Goal: Transaction & Acquisition: Purchase product/service

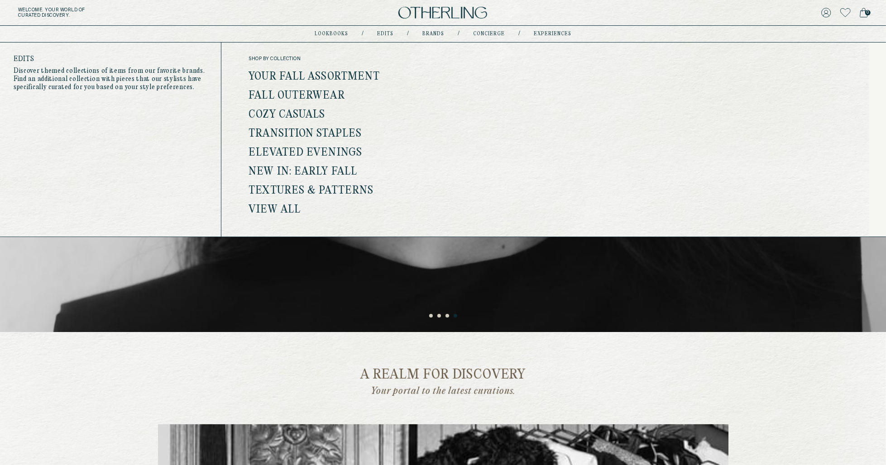
click at [286, 210] on link "View all" at bounding box center [275, 210] width 52 height 12
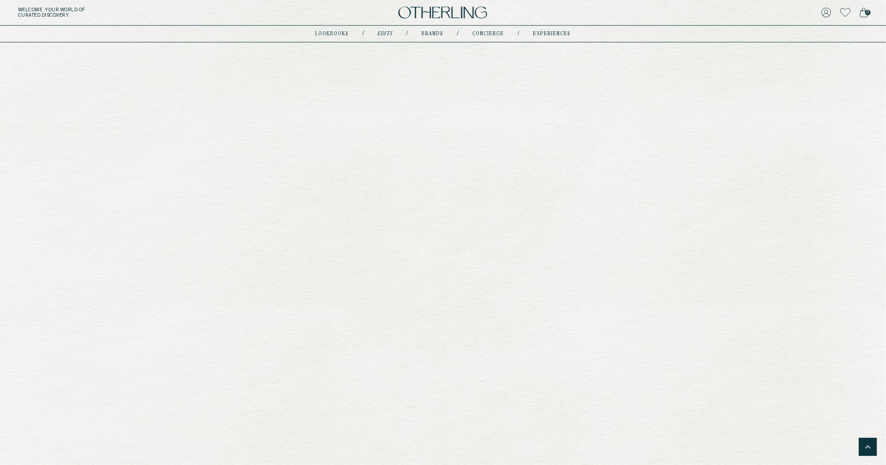
scroll to position [783, 0]
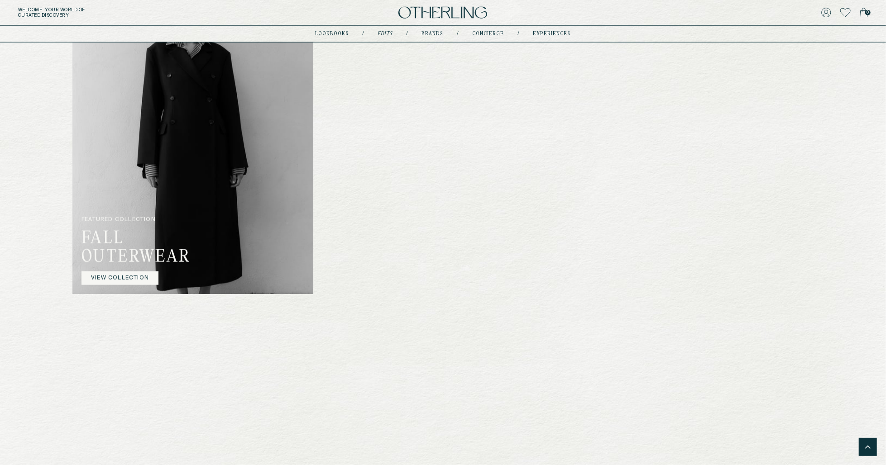
click at [272, 183] on img at bounding box center [192, 129] width 241 height 329
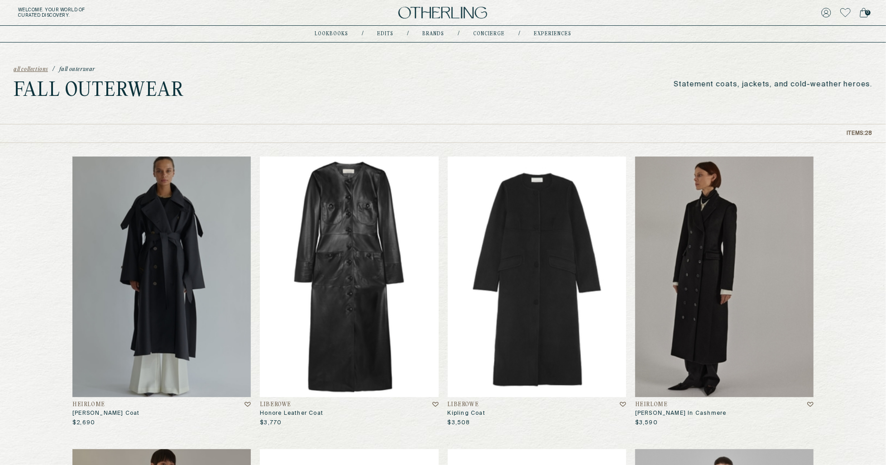
click at [788, 105] on div "all collections / Fall Outerwear Fall Outerwear Statement coats, jackets, and c…" at bounding box center [443, 83] width 886 height 81
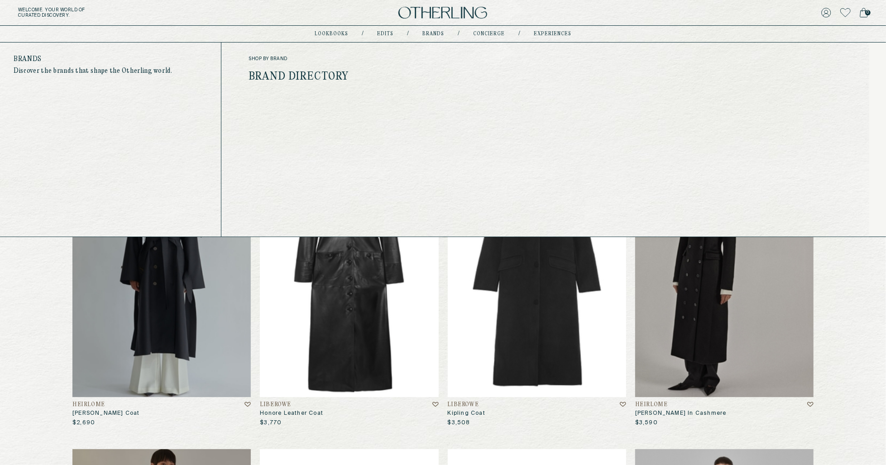
click at [326, 74] on link "Brand Directory" at bounding box center [299, 77] width 100 height 12
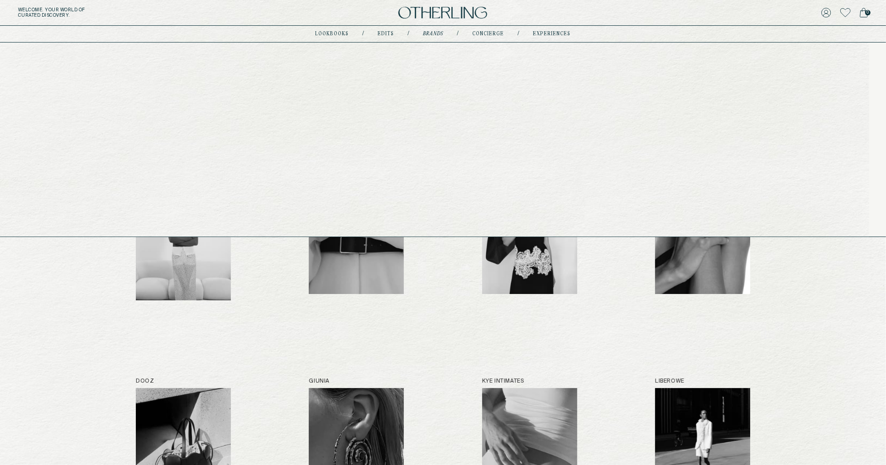
click at [389, 34] on link "Edits" at bounding box center [386, 34] width 16 height 5
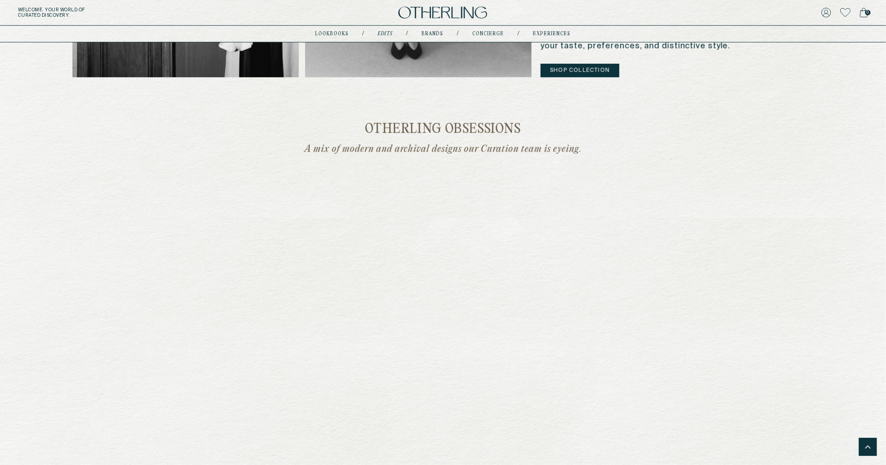
scroll to position [373, 0]
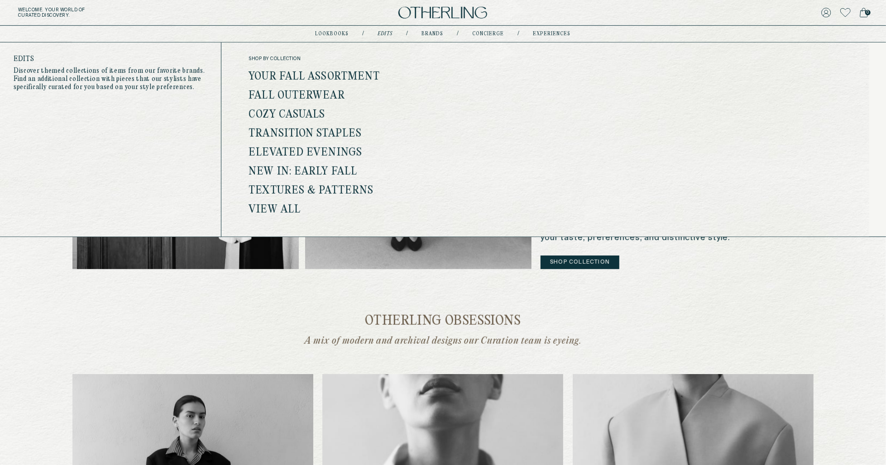
click at [304, 94] on link "Fall Outerwear" at bounding box center [297, 96] width 96 height 12
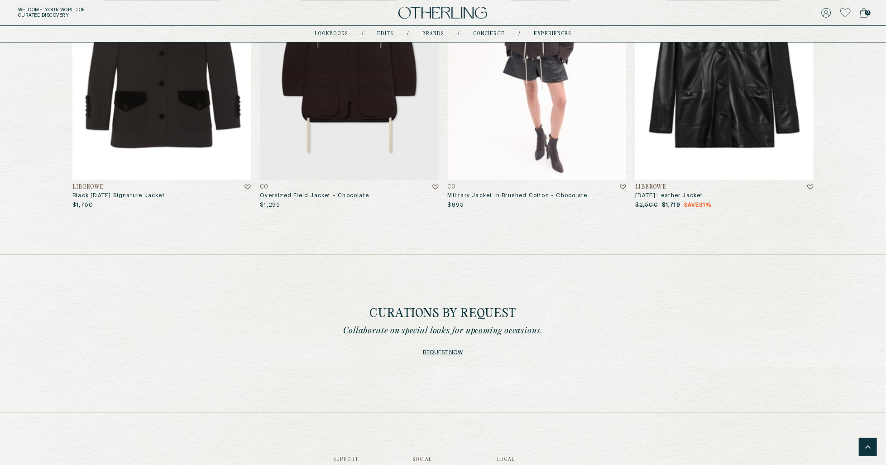
scroll to position [2057, 0]
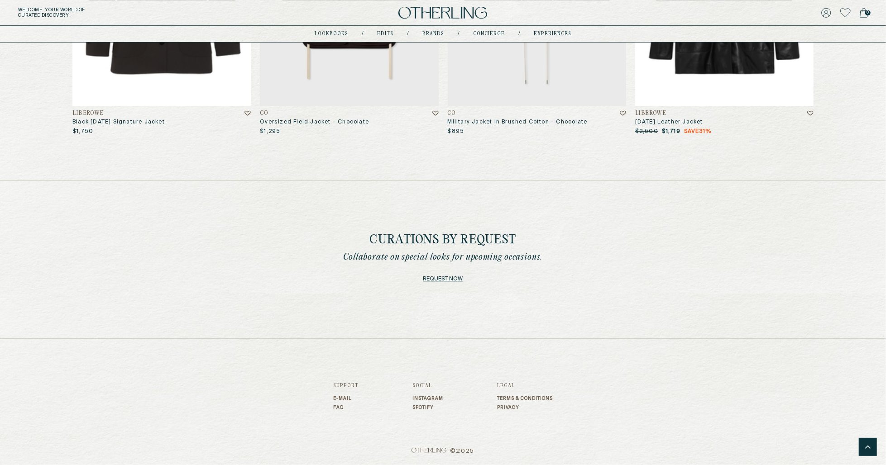
click at [431, 209] on div "Curations by Request Collaborate on special looks for upcoming occasions. Reque…" at bounding box center [443, 260] width 886 height 158
click at [435, 281] on link "Request now" at bounding box center [443, 279] width 40 height 13
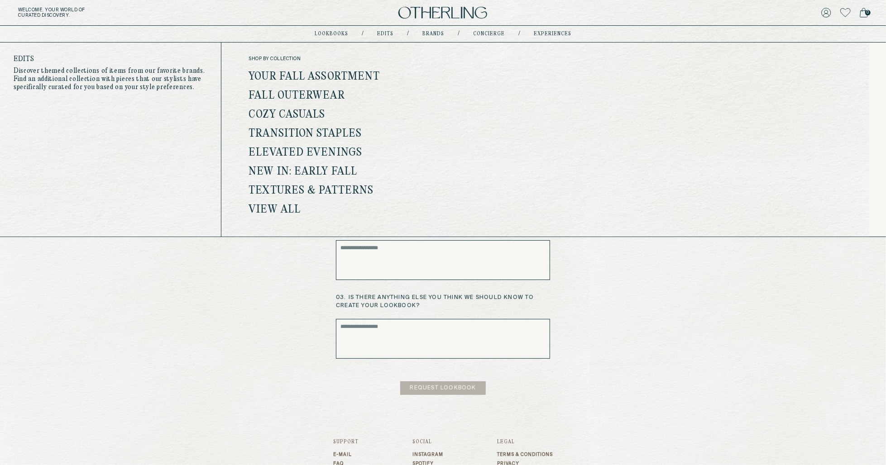
click at [300, 112] on link "Cozy Casuals" at bounding box center [287, 115] width 76 height 12
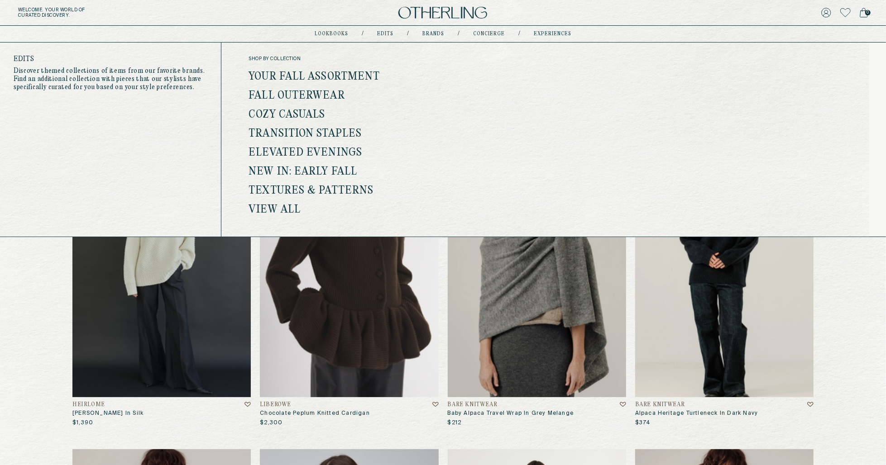
click at [279, 206] on link "View all" at bounding box center [275, 210] width 52 height 12
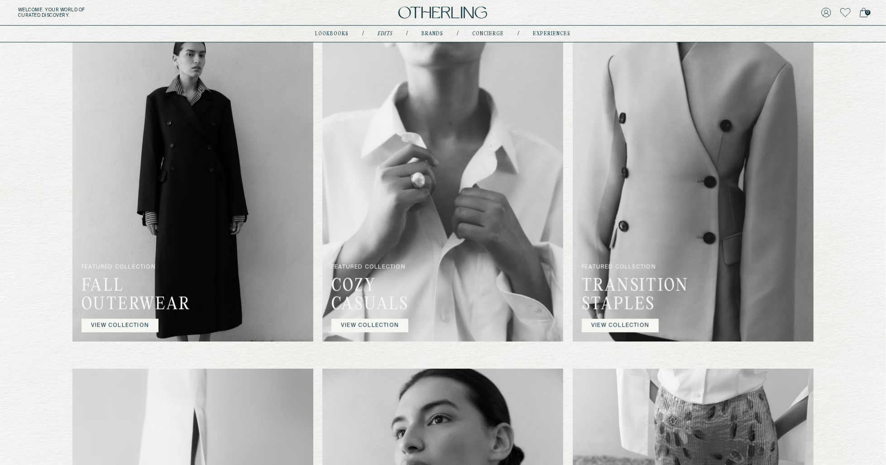
scroll to position [1094, 0]
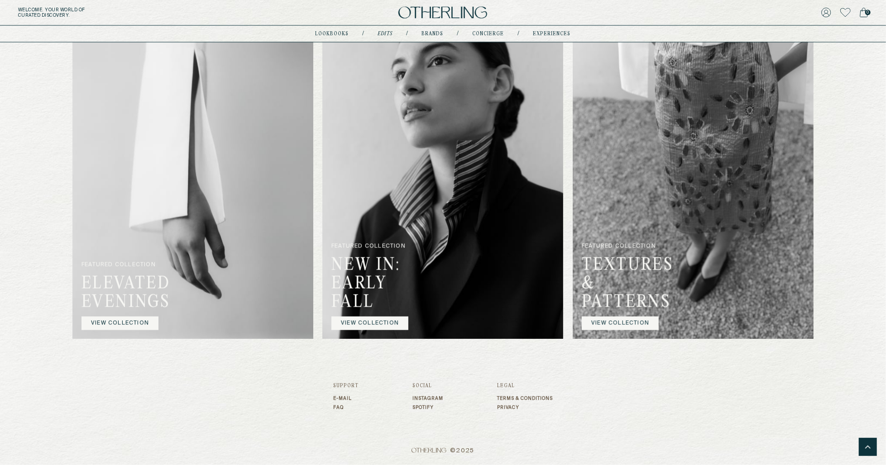
click at [492, 360] on footer "Support E-mail FAQ Social Instagram Spotify Legal Terms & Conditions Privacy © …" at bounding box center [443, 402] width 220 height 126
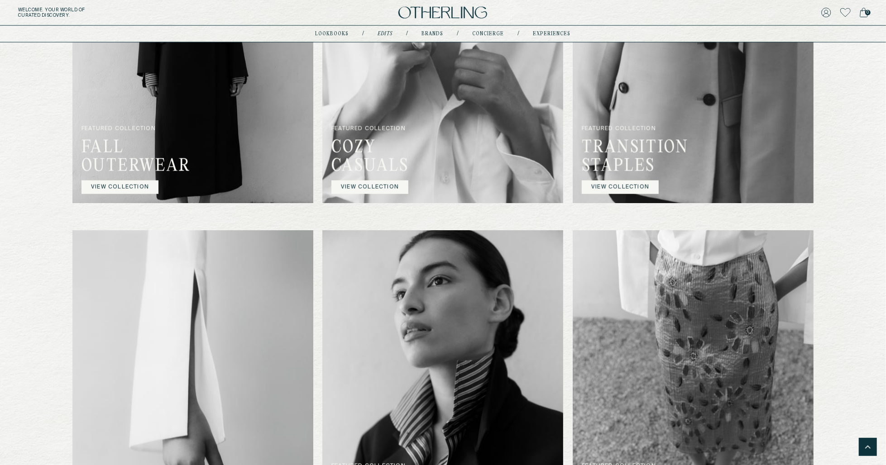
scroll to position [875, 0]
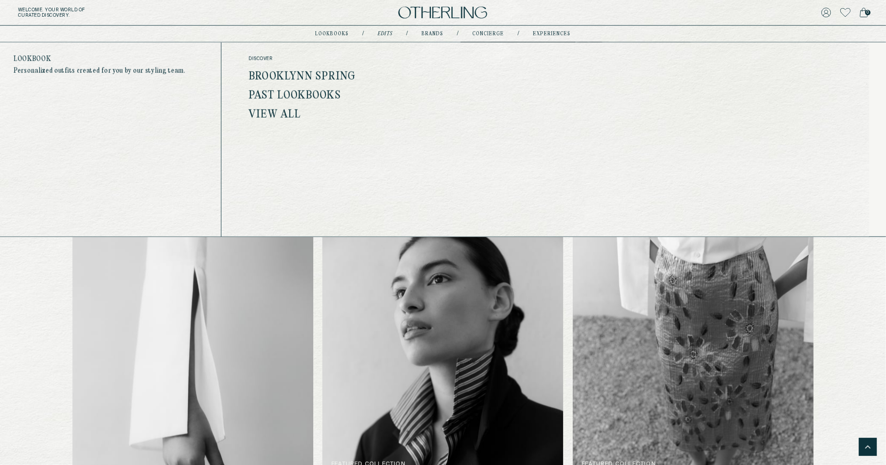
click at [330, 34] on link "lookbooks" at bounding box center [332, 34] width 33 height 5
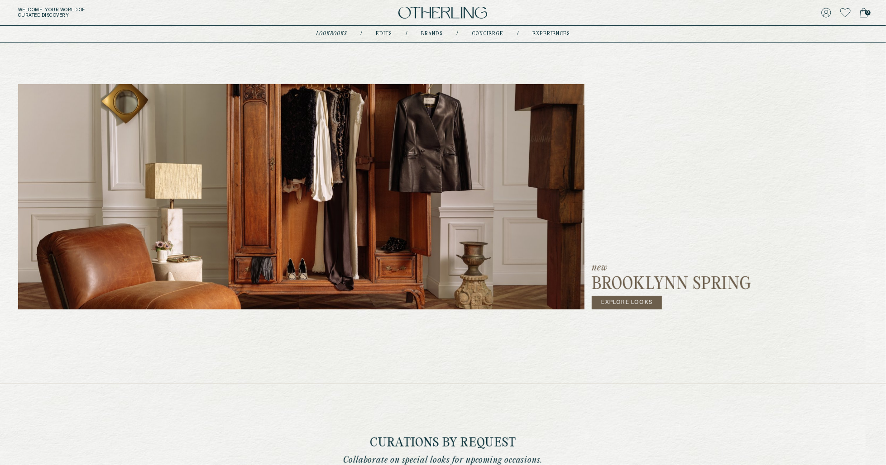
scroll to position [98, 0]
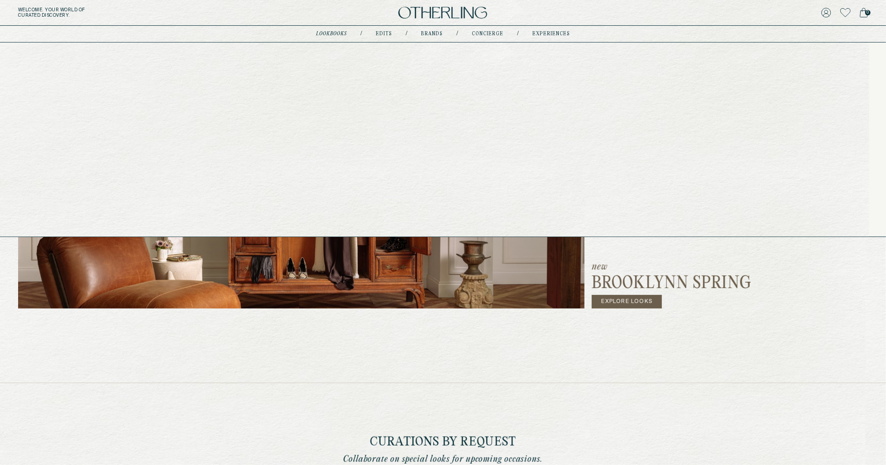
click at [329, 33] on link "lookbooks" at bounding box center [331, 34] width 31 height 5
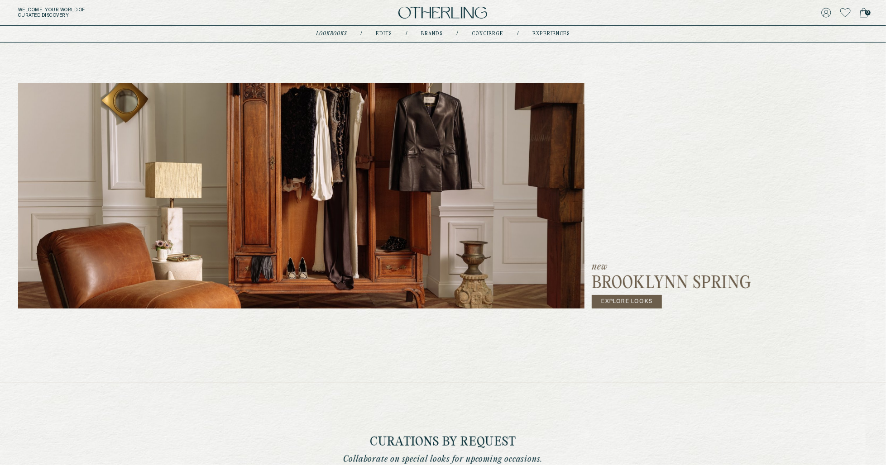
scroll to position [0, 0]
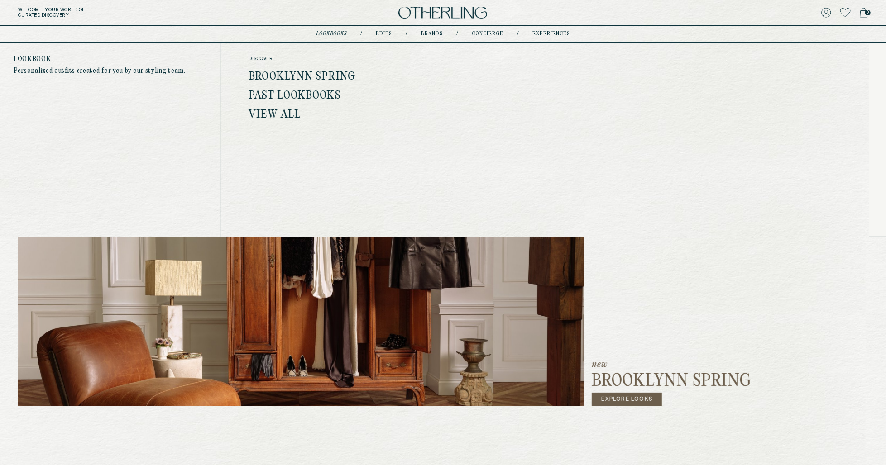
click at [336, 32] on link "lookbooks" at bounding box center [331, 34] width 31 height 5
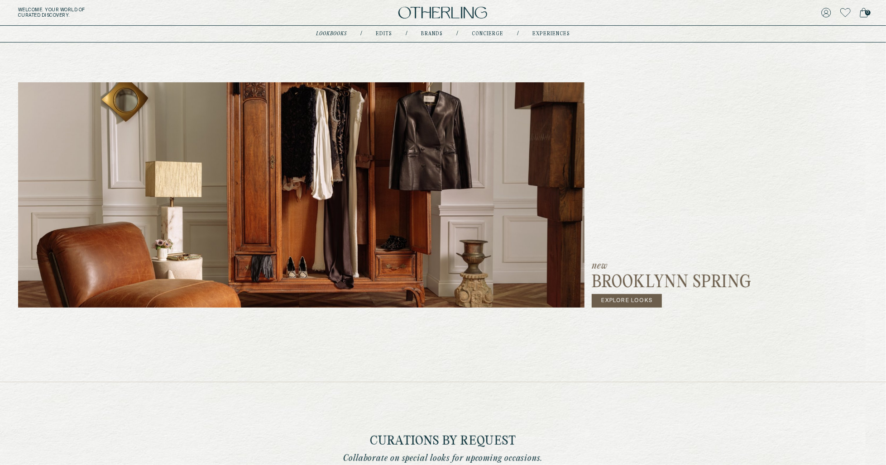
scroll to position [1, 0]
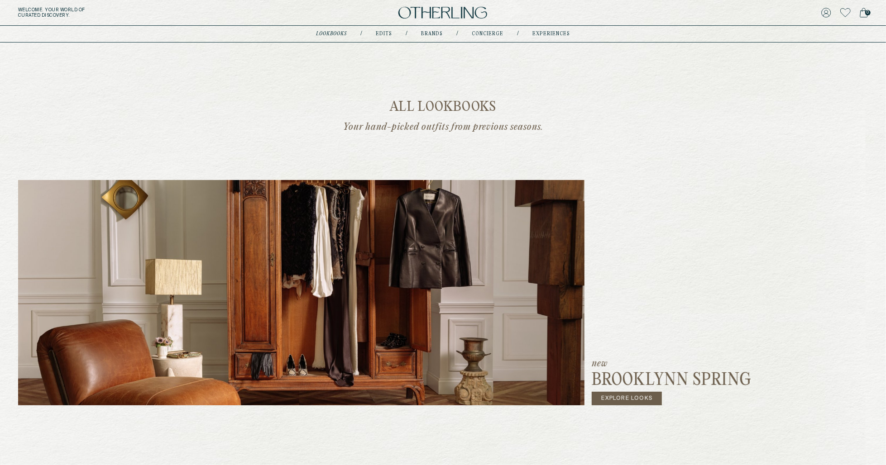
click at [647, 397] on link "Explore Looks" at bounding box center [627, 399] width 70 height 14
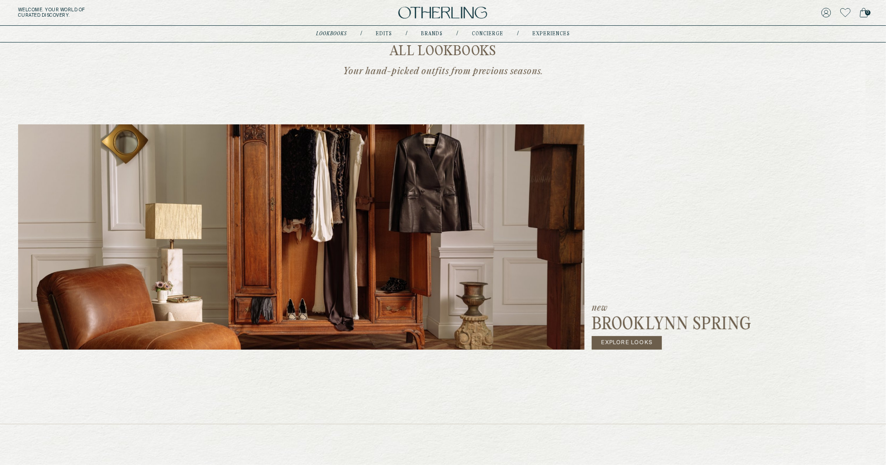
scroll to position [58, 0]
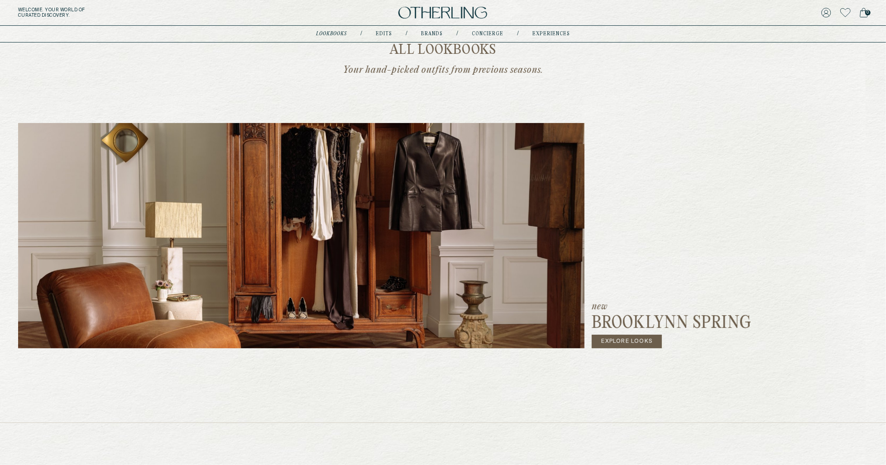
click at [323, 240] on img at bounding box center [301, 235] width 566 height 225
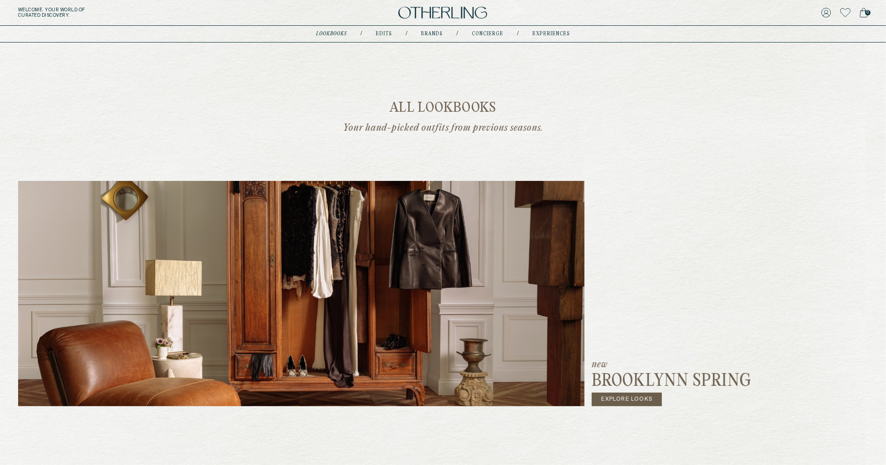
scroll to position [108, 0]
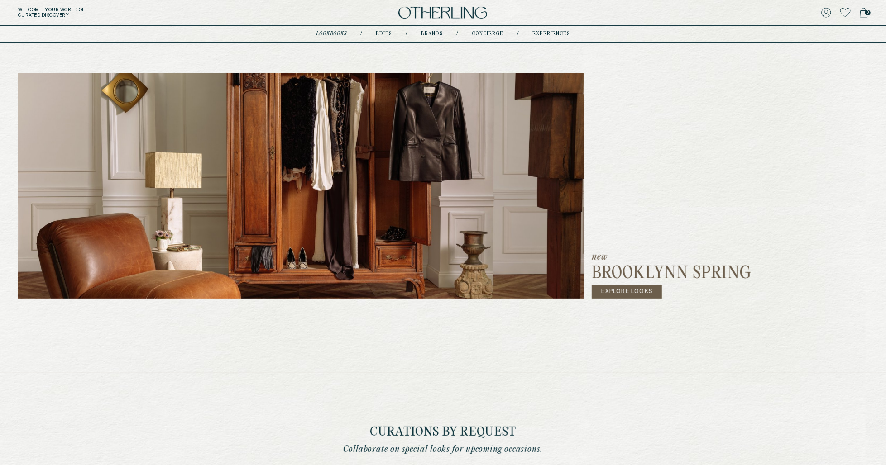
click at [645, 292] on link "Explore Looks" at bounding box center [627, 292] width 70 height 14
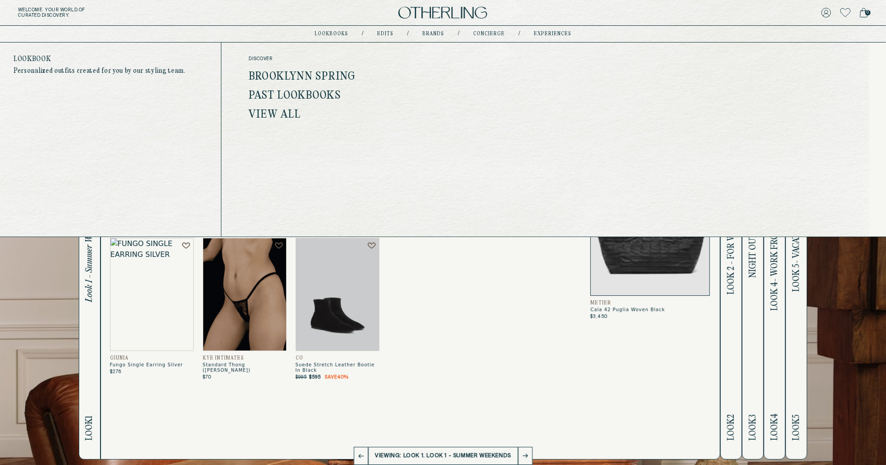
click at [313, 95] on link "Past Lookbooks" at bounding box center [295, 96] width 92 height 12
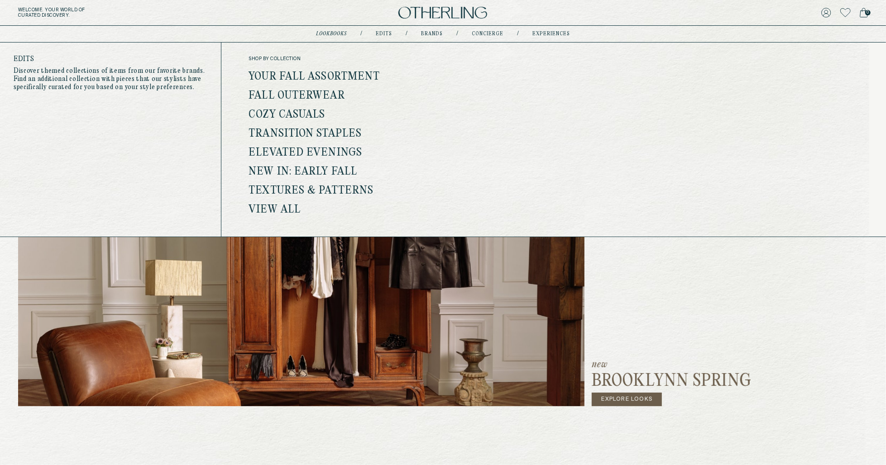
click at [281, 211] on link "View all" at bounding box center [275, 210] width 52 height 12
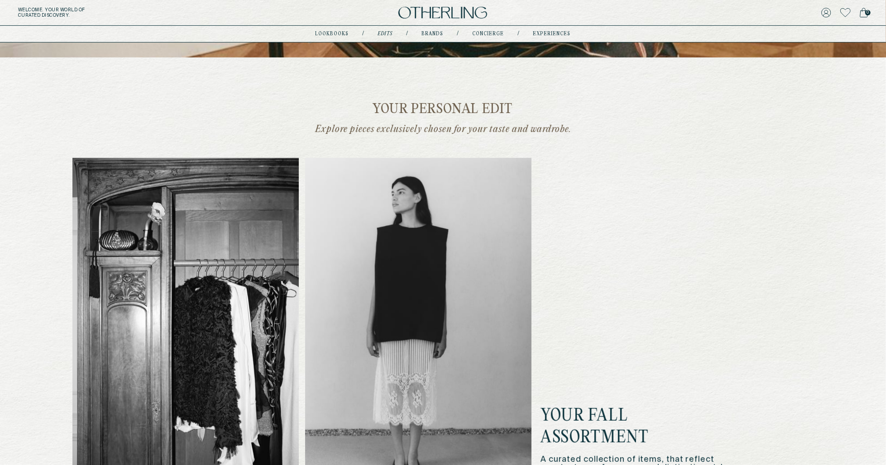
scroll to position [245, 0]
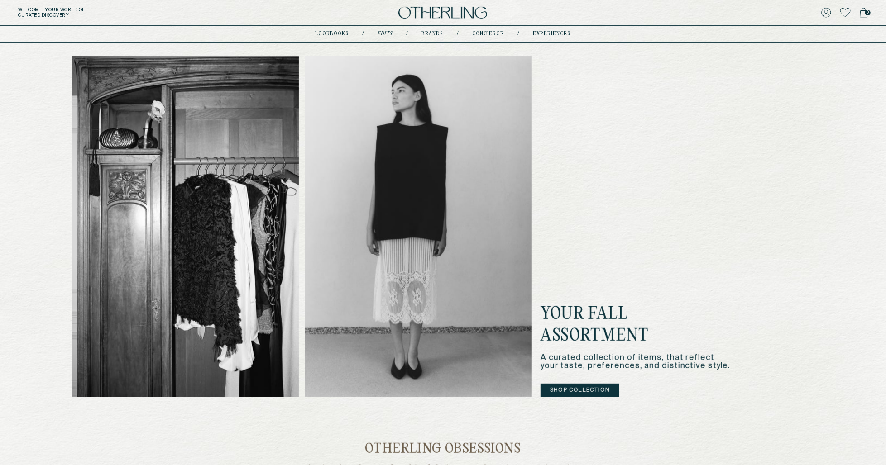
click at [477, 205] on img at bounding box center [418, 226] width 226 height 341
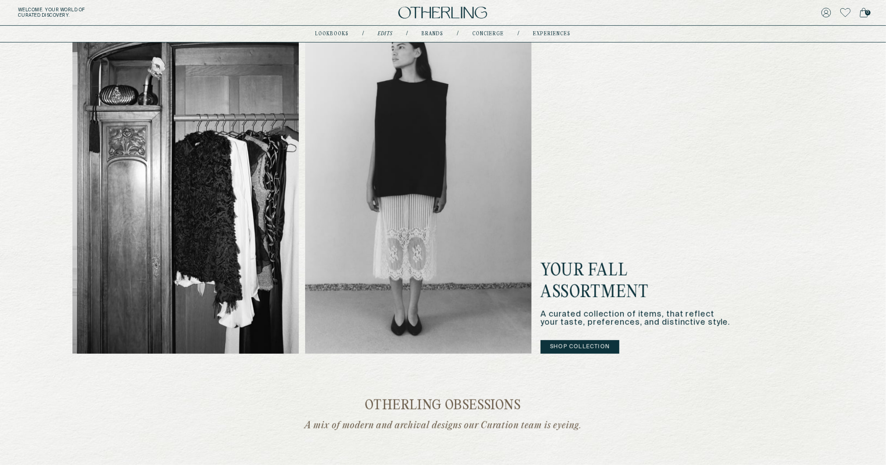
scroll to position [320, 0]
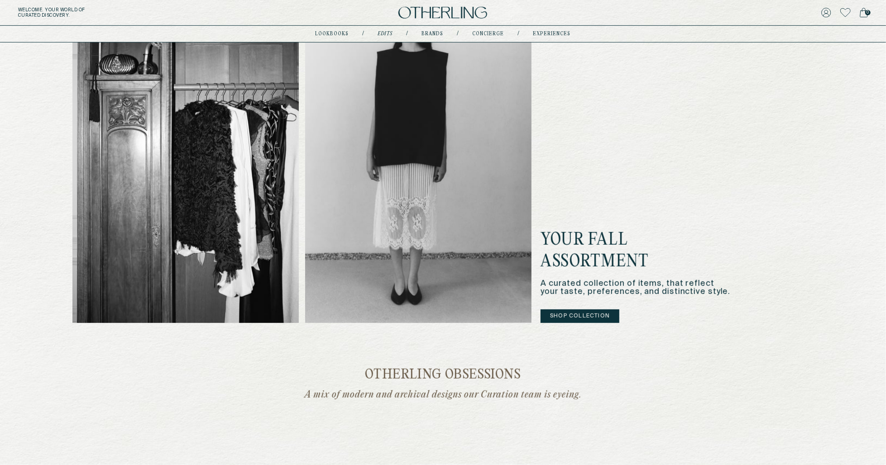
click at [581, 316] on button "Shop Collection" at bounding box center [579, 317] width 79 height 14
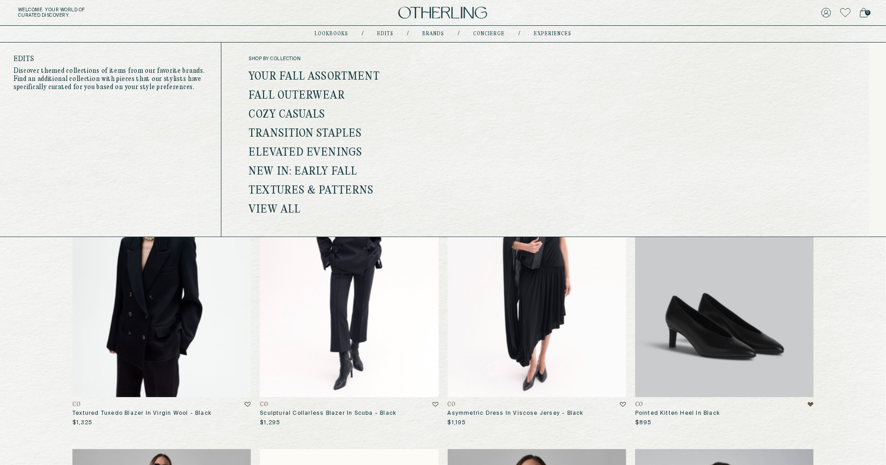
click at [322, 95] on link "Fall Outerwear" at bounding box center [297, 96] width 96 height 12
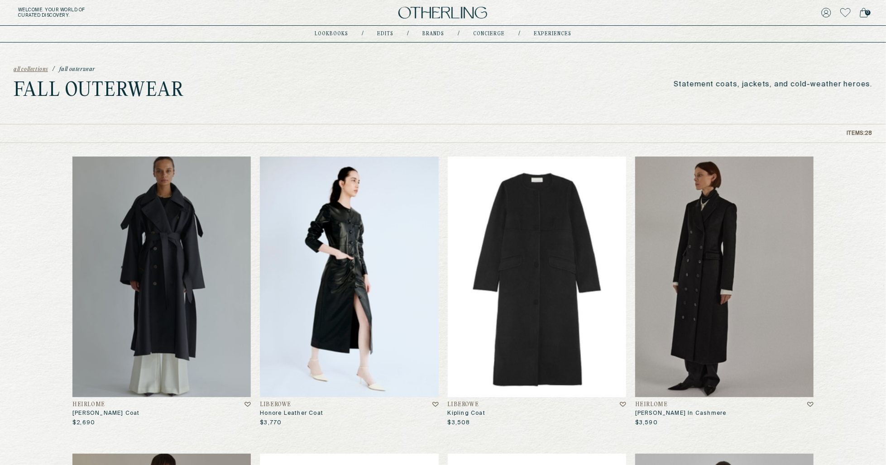
click at [349, 266] on img at bounding box center [349, 277] width 178 height 241
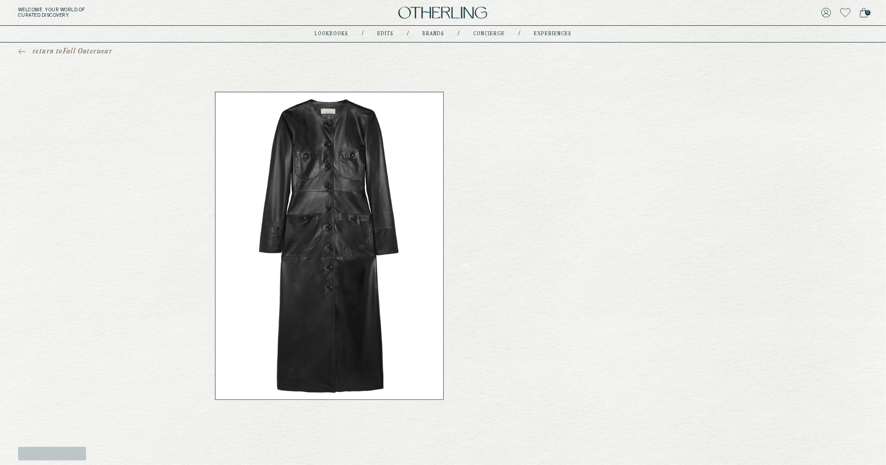
scroll to position [2, 0]
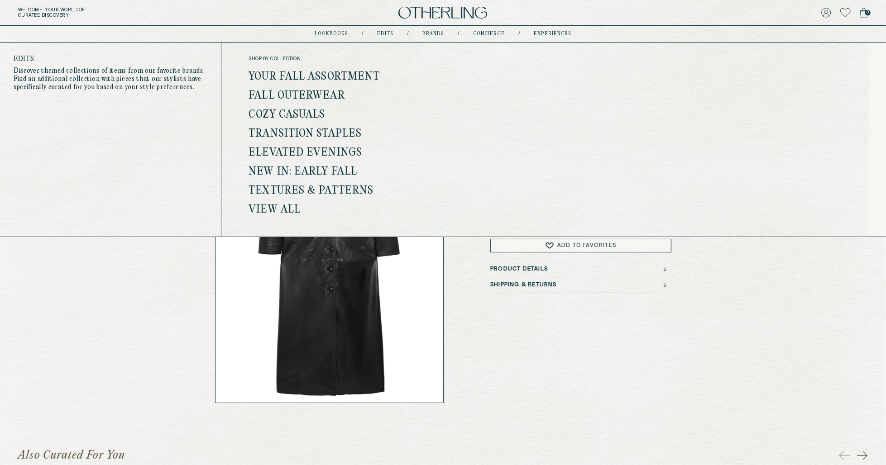
click at [329, 98] on link "Fall Outerwear" at bounding box center [297, 96] width 96 height 12
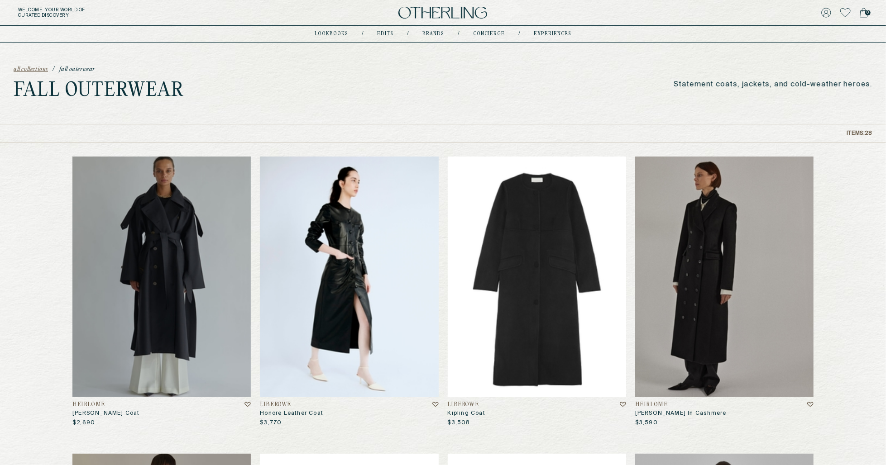
click at [331, 256] on img at bounding box center [349, 277] width 178 height 241
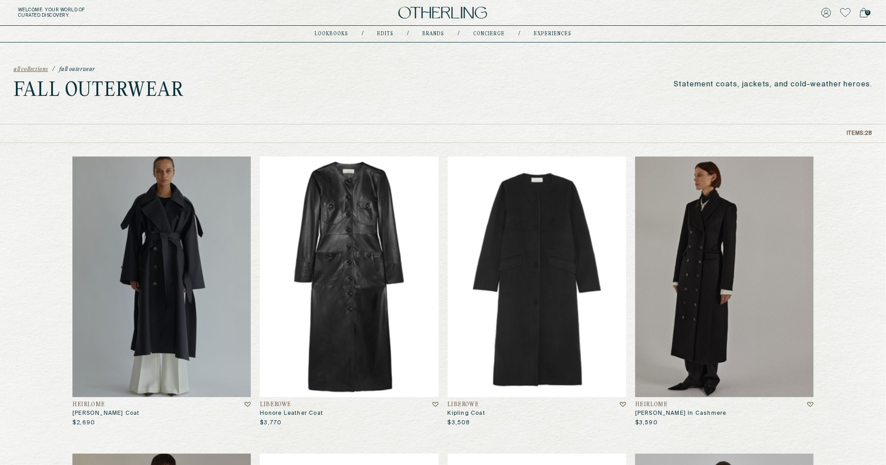
click at [593, 311] on img at bounding box center [537, 277] width 178 height 241
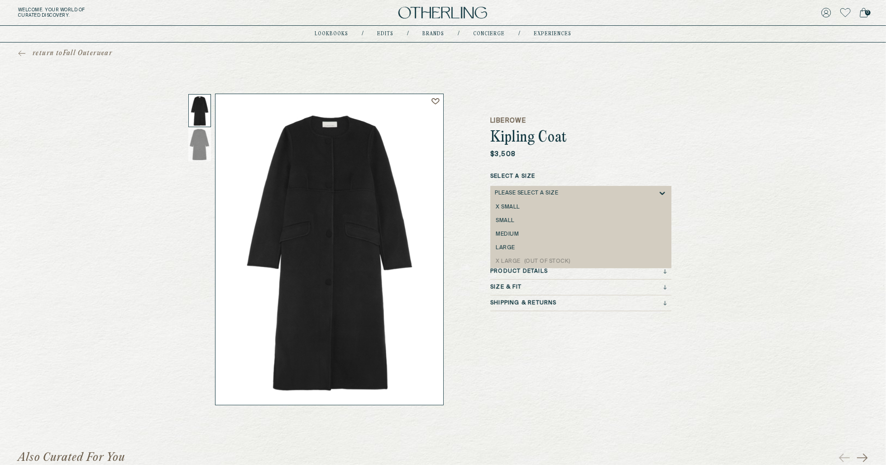
click at [528, 194] on div "Please select a Size" at bounding box center [526, 193] width 63 height 6
click at [525, 252] on div "large" at bounding box center [580, 248] width 181 height 14
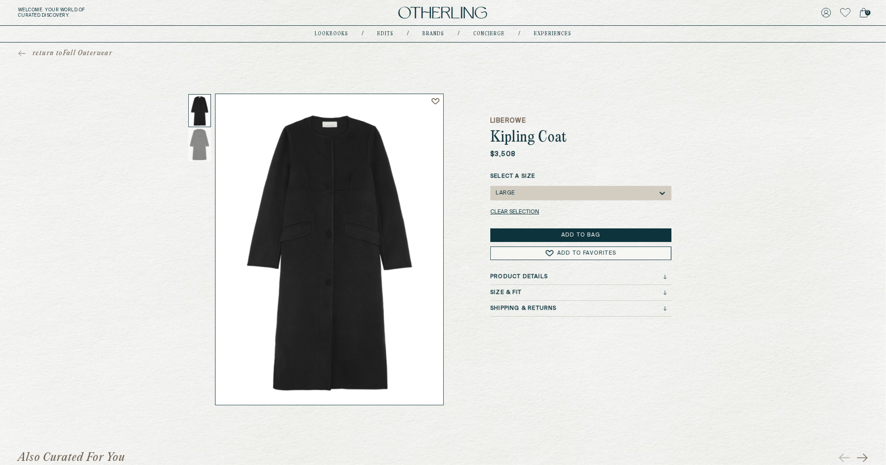
click at [598, 239] on button "Add to Bag" at bounding box center [580, 236] width 181 height 14
click at [36, 50] on span "return to Fall Outerwear" at bounding box center [73, 53] width 80 height 9
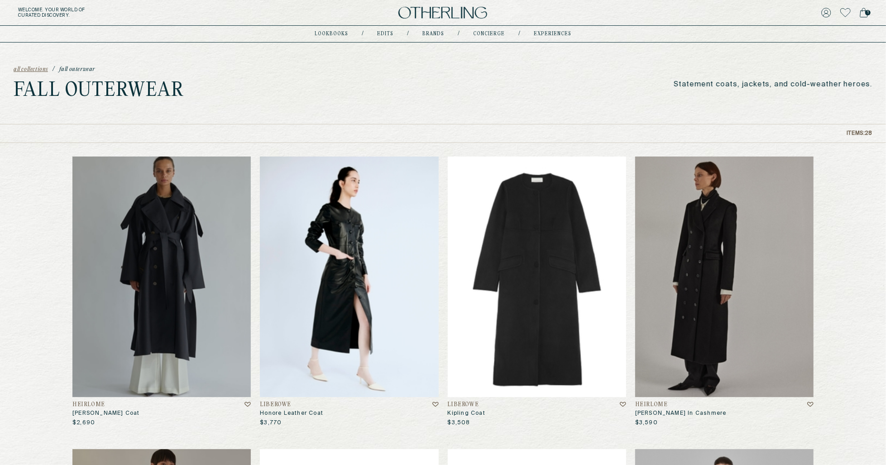
click at [339, 315] on img at bounding box center [349, 277] width 178 height 241
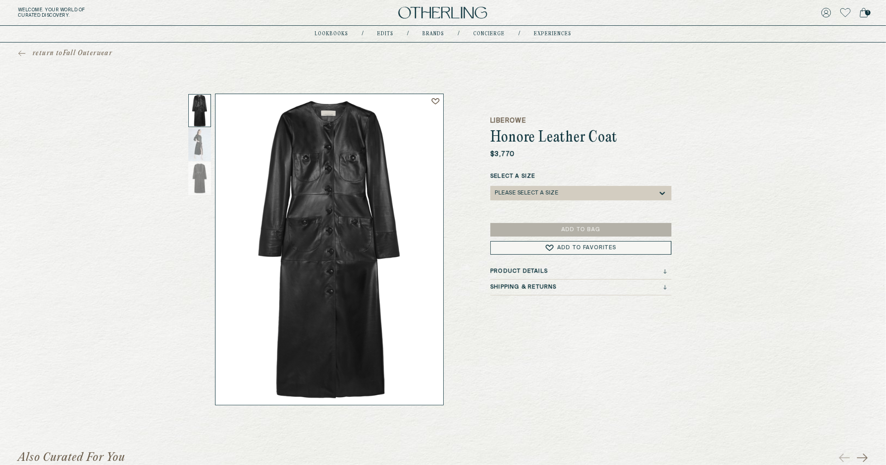
click at [522, 188] on div "Please select a Size" at bounding box center [576, 193] width 163 height 14
click at [565, 184] on div "Select a Size Please select a Size" at bounding box center [580, 186] width 181 height 28
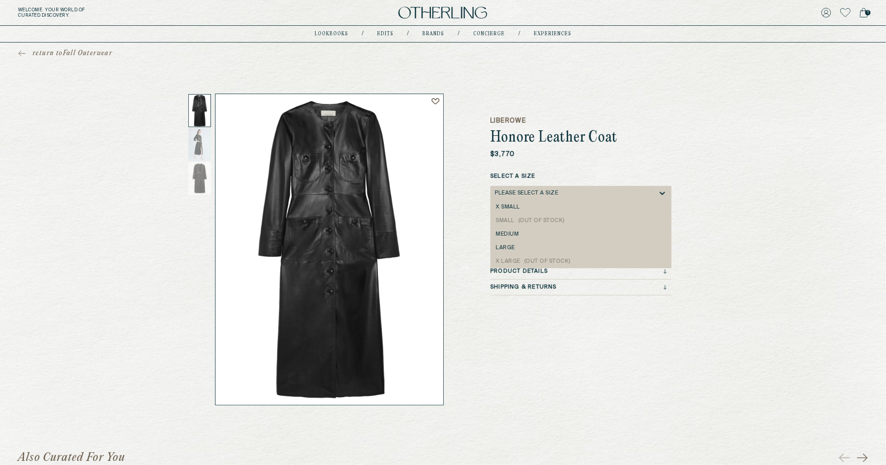
click at [560, 198] on div "Please select a Size" at bounding box center [576, 193] width 163 height 14
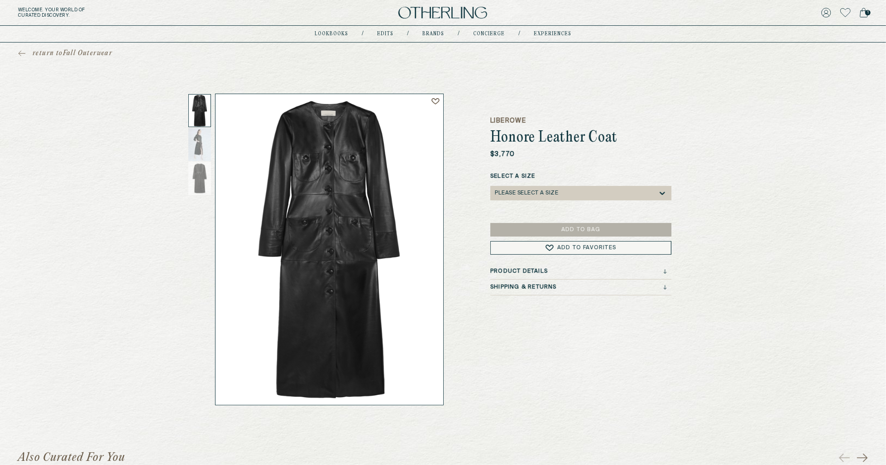
click at [560, 198] on div "Please select a Size" at bounding box center [576, 193] width 163 height 14
click at [635, 271] on div "Product Details" at bounding box center [578, 271] width 177 height 6
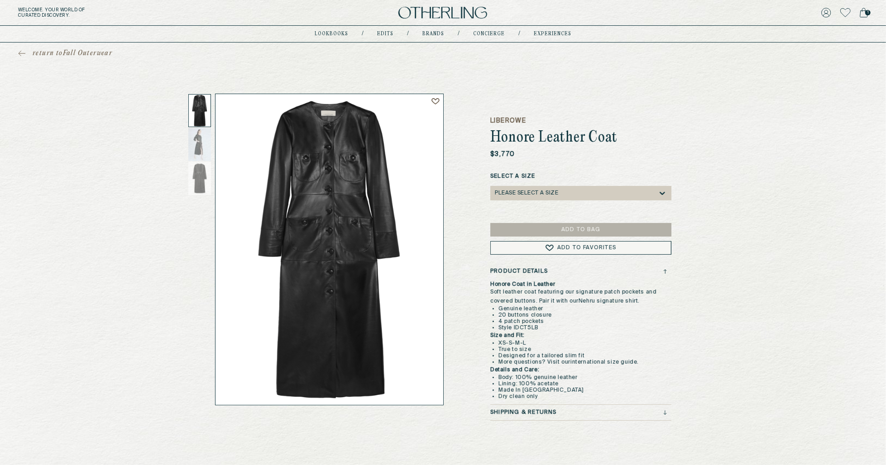
click at [634, 271] on div "Product Details" at bounding box center [578, 271] width 177 height 6
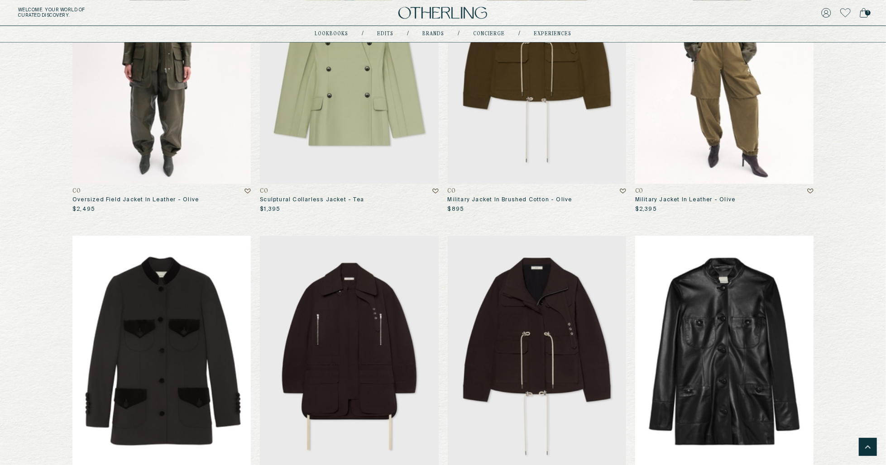
scroll to position [1688, 0]
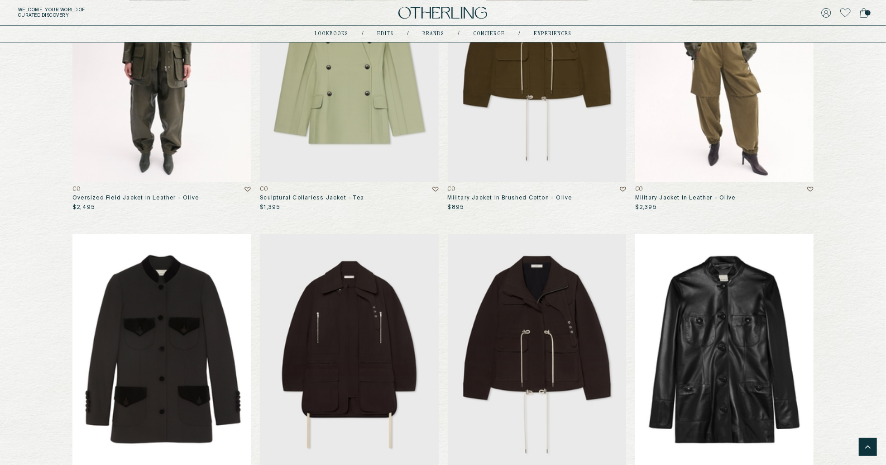
click at [436, 36] on nav "lookbooks / Edits / Brands / concierge / experiences" at bounding box center [443, 33] width 257 height 7
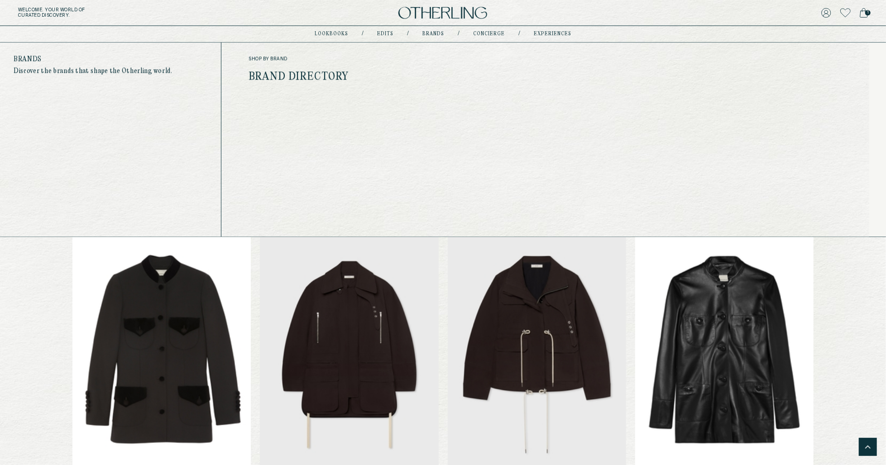
click at [295, 78] on link "Brand Directory" at bounding box center [299, 77] width 100 height 12
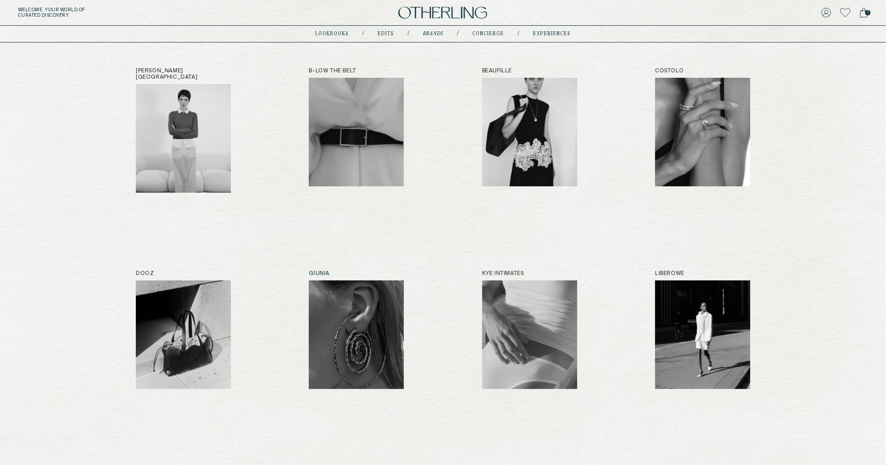
scroll to position [84, 0]
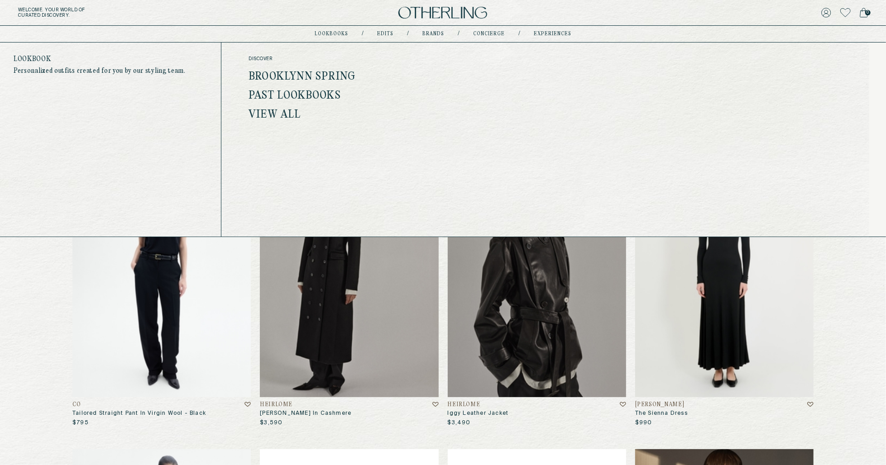
click at [327, 74] on link "Brooklynn Spring" at bounding box center [302, 77] width 107 height 12
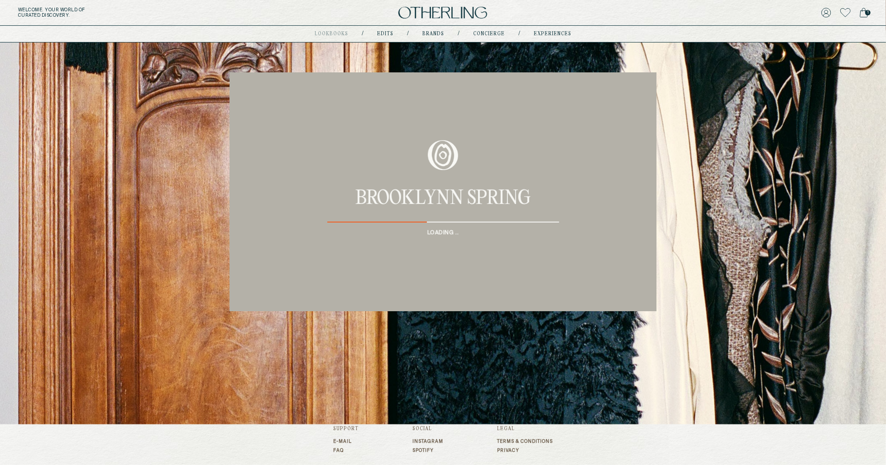
scroll to position [87, 0]
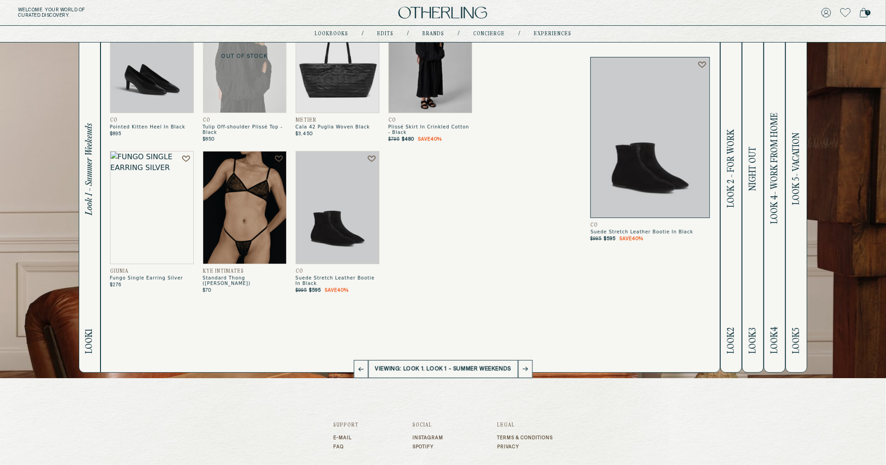
click at [229, 198] on img at bounding box center [245, 207] width 84 height 113
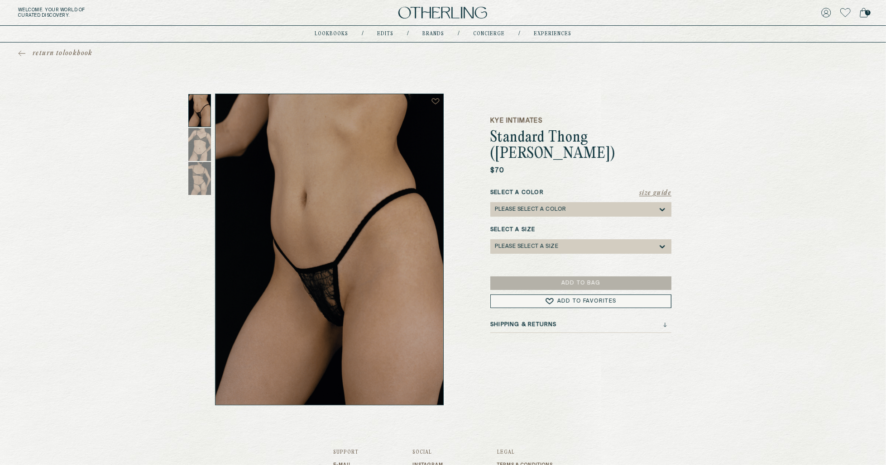
click at [510, 213] on div "Please select a Color" at bounding box center [576, 209] width 163 height 14
click at [511, 221] on div "Black" at bounding box center [581, 223] width 170 height 6
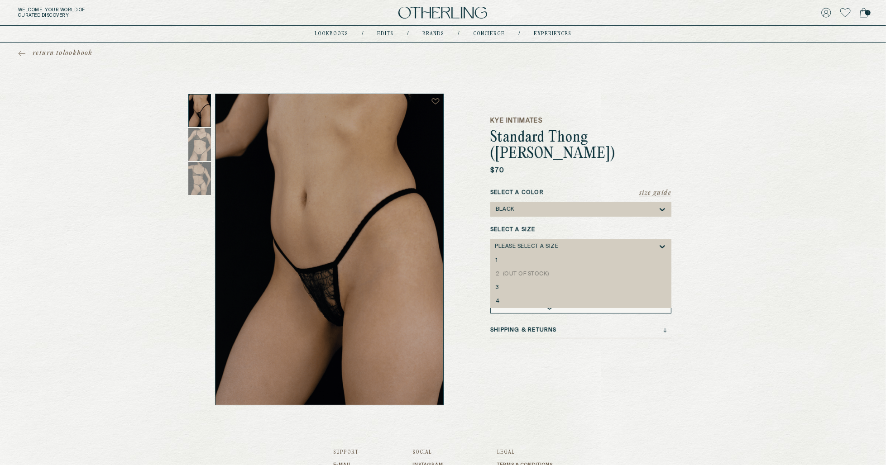
click at [515, 249] on div "Please select a Size" at bounding box center [526, 247] width 63 height 6
click at [516, 297] on div "4" at bounding box center [580, 302] width 181 height 14
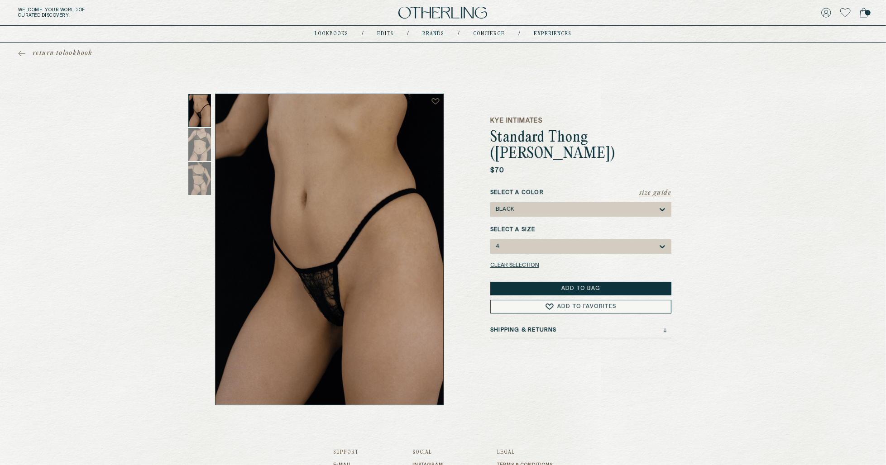
click at [577, 285] on button "Add to Bag" at bounding box center [580, 289] width 181 height 14
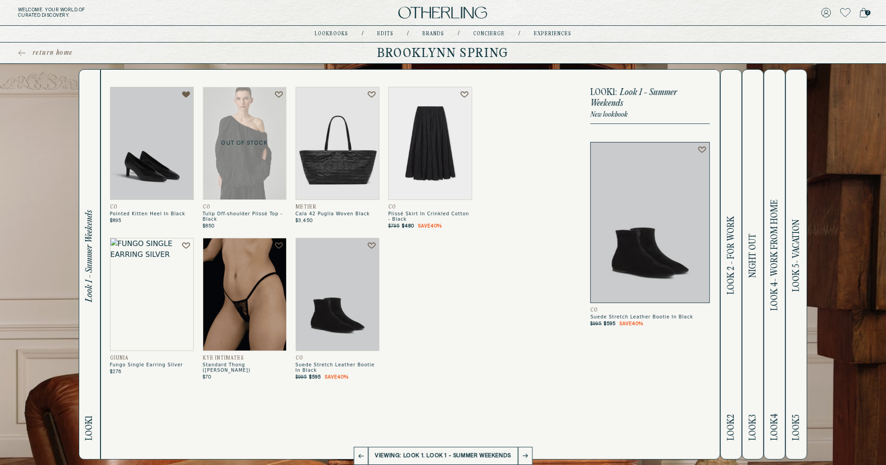
click at [445, 165] on img at bounding box center [430, 143] width 84 height 113
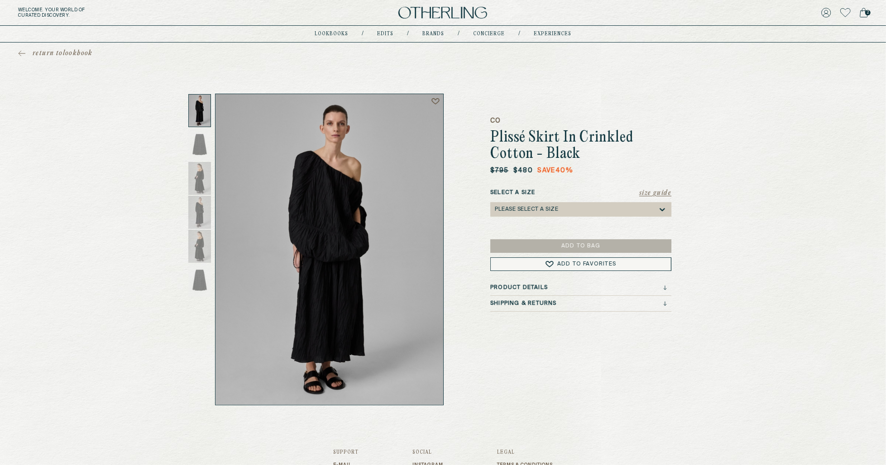
click at [502, 198] on div "Select a Size Please select a Size" at bounding box center [580, 203] width 181 height 28
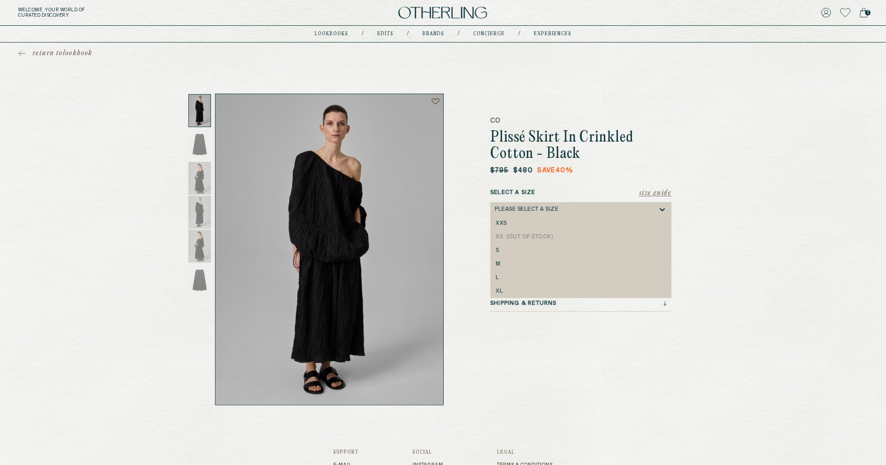
click at [514, 216] on div "Please select a Size" at bounding box center [576, 209] width 163 height 14
click at [503, 261] on div "M" at bounding box center [580, 265] width 181 height 14
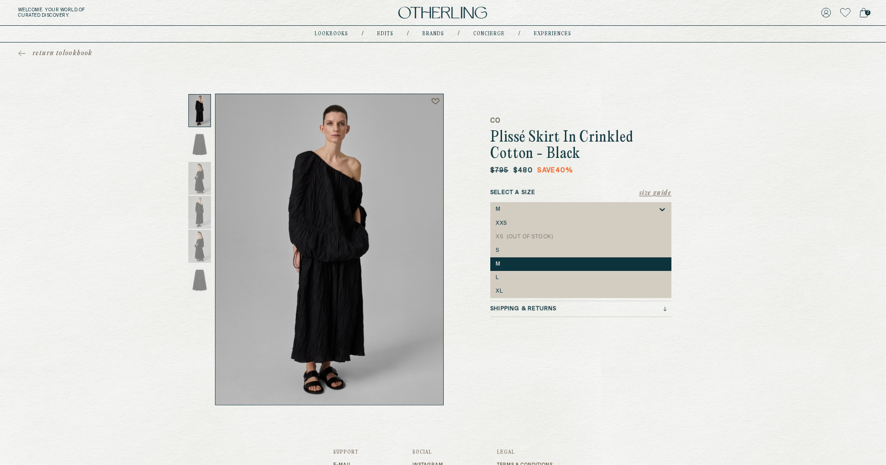
click at [571, 214] on div "M" at bounding box center [576, 209] width 163 height 14
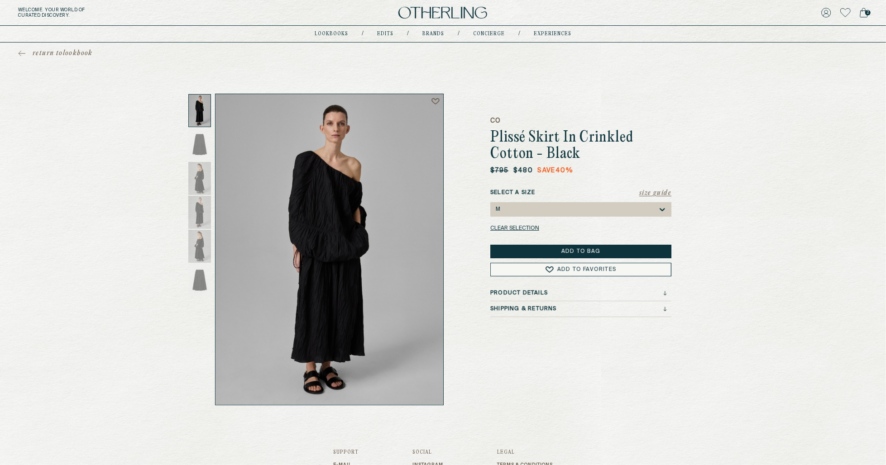
click at [563, 379] on div "CO Plissé Skirt In Crinkled Cotton - Black $795 $480 Save 40 % Size Guide Selec…" at bounding box center [580, 250] width 181 height 312
click at [557, 211] on div "M" at bounding box center [576, 209] width 163 height 14
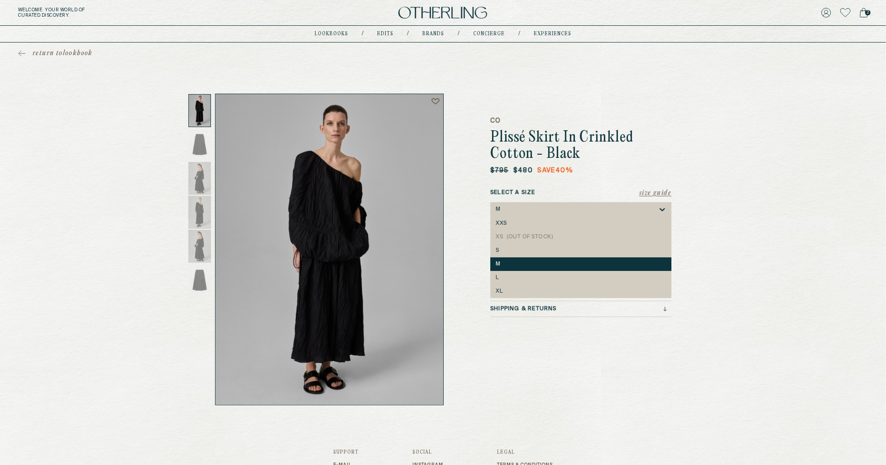
click at [631, 444] on div "Welcome . Your world of curated discovery. 2 lookbooks / Edits / Brands / conci…" at bounding box center [443, 266] width 886 height 532
click at [530, 204] on div "M" at bounding box center [576, 209] width 163 height 14
click at [525, 445] on footer "Support E-mail FAQ Social Instagram Spotify Legal Terms & Conditions Privacy © …" at bounding box center [443, 469] width 220 height 126
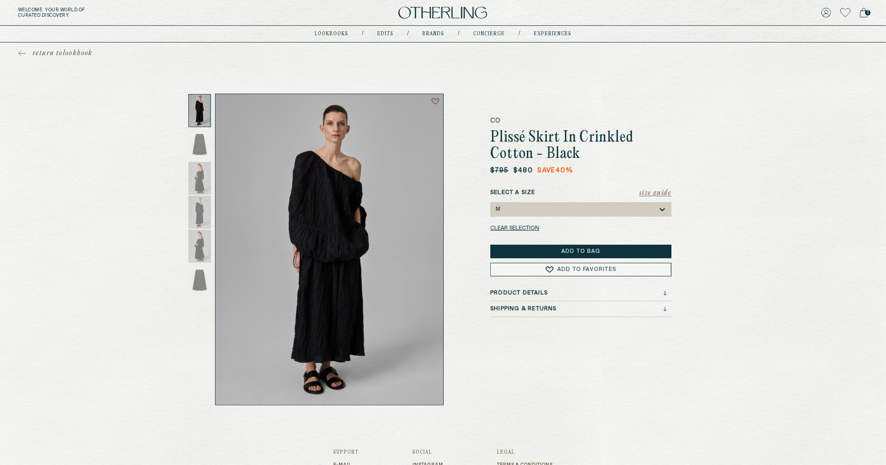
click at [527, 296] on h3 "Product Details" at bounding box center [518, 293] width 57 height 6
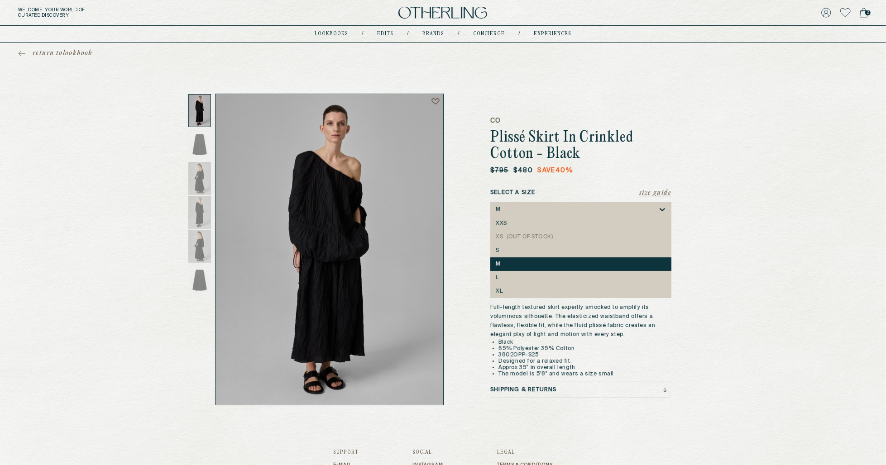
click at [520, 202] on div "M" at bounding box center [576, 209] width 163 height 14
